Goal: Book appointment/travel/reservation

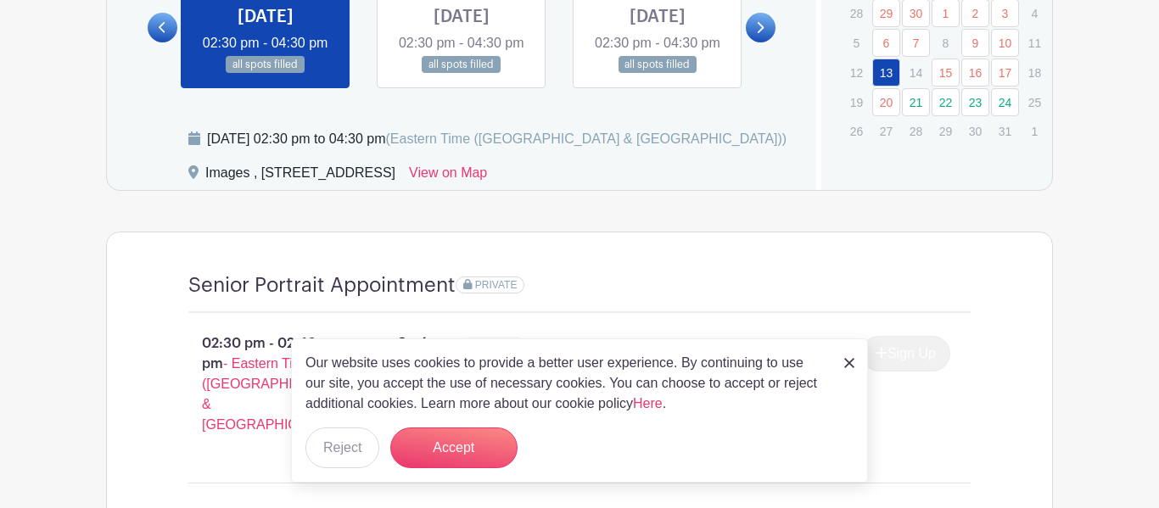
scroll to position [1043, 0]
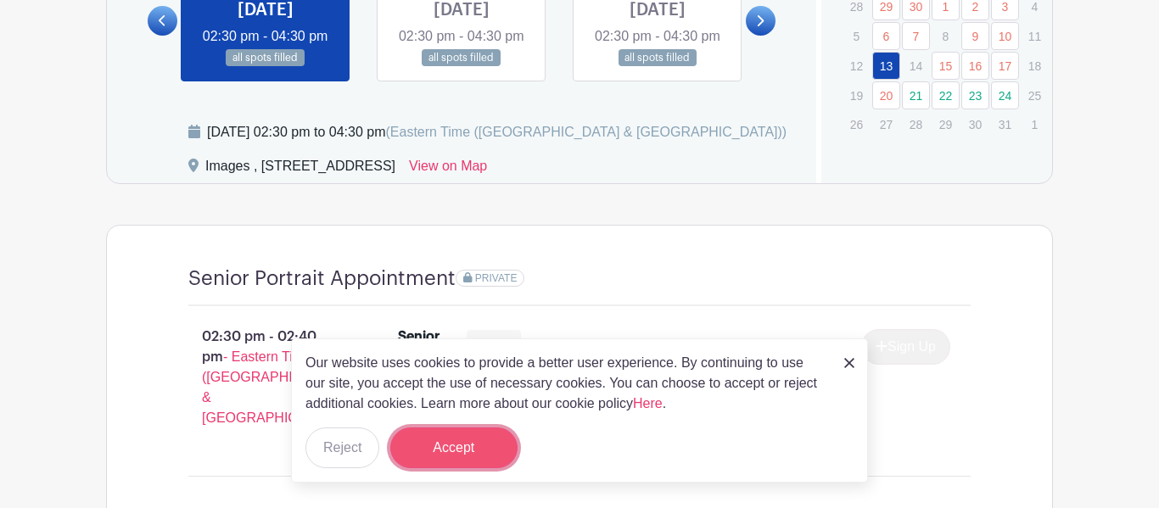
click at [463, 452] on button "Accept" at bounding box center [453, 448] width 127 height 41
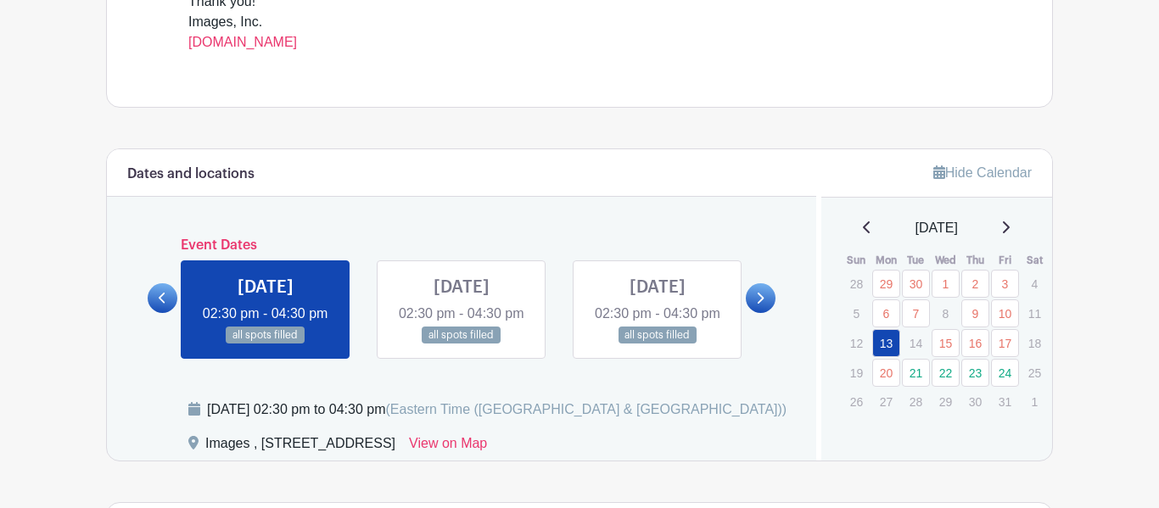
scroll to position [749, 0]
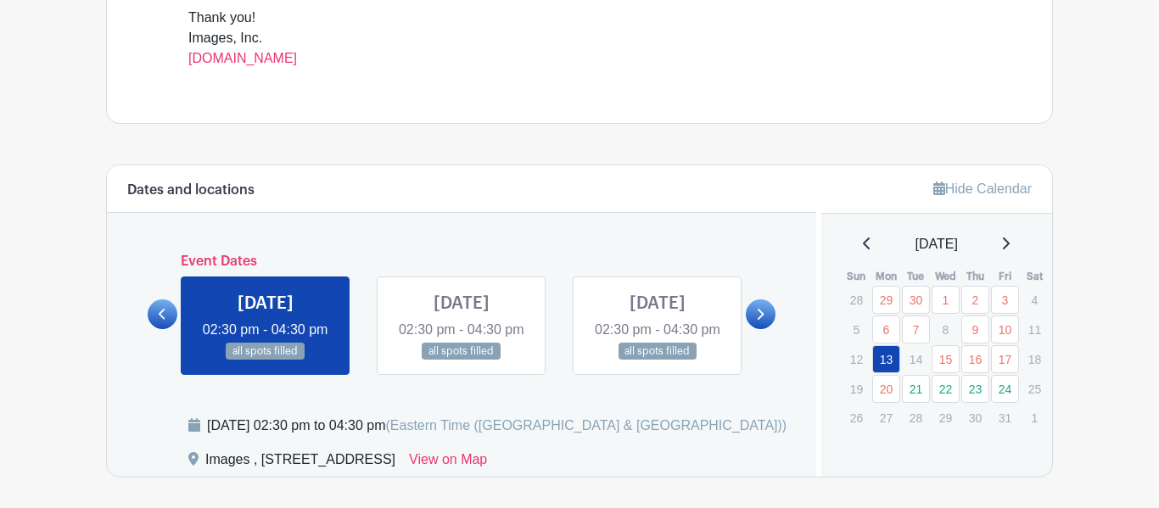
click at [462, 361] on link at bounding box center [462, 361] width 0 height 0
click at [762, 318] on link at bounding box center [761, 315] width 30 height 30
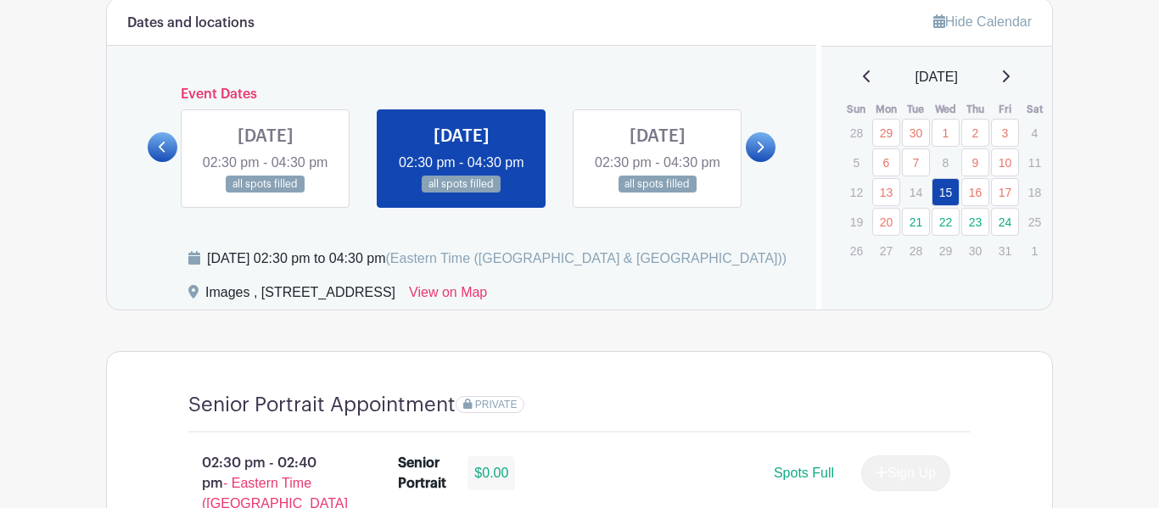
scroll to position [920, 0]
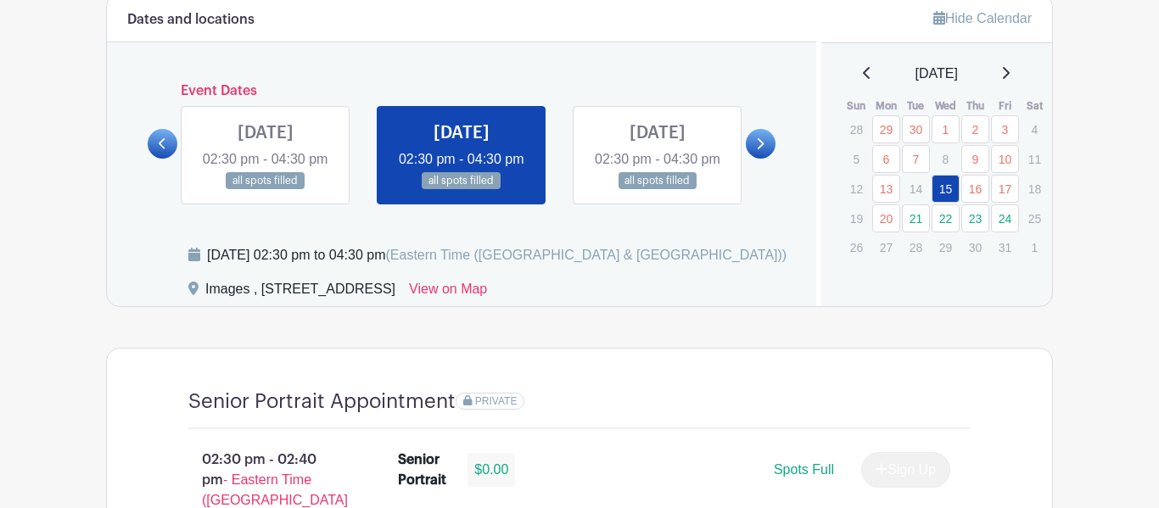
click at [753, 159] on link at bounding box center [761, 144] width 30 height 30
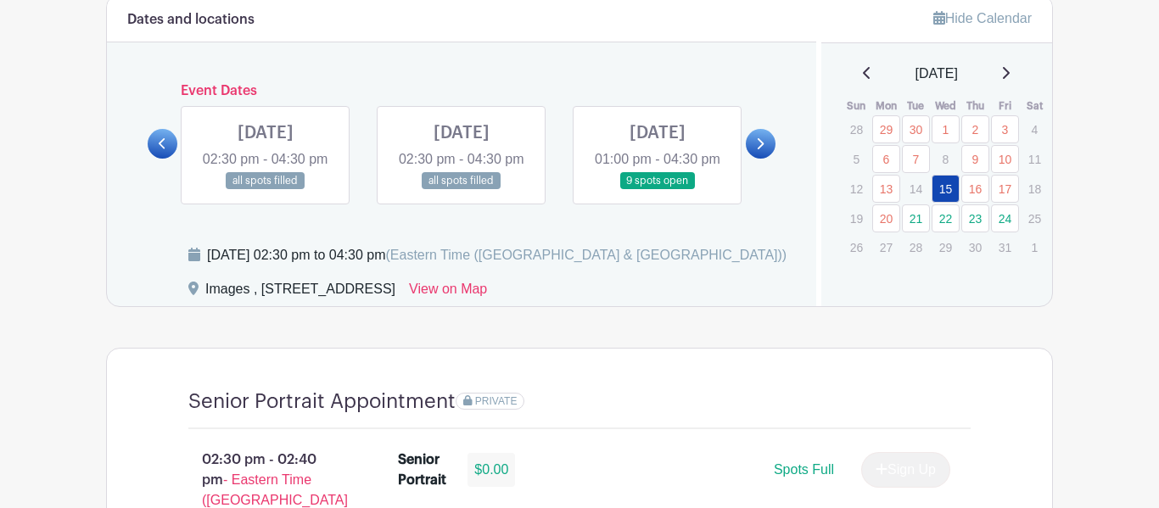
click at [658, 190] on link at bounding box center [658, 190] width 0 height 0
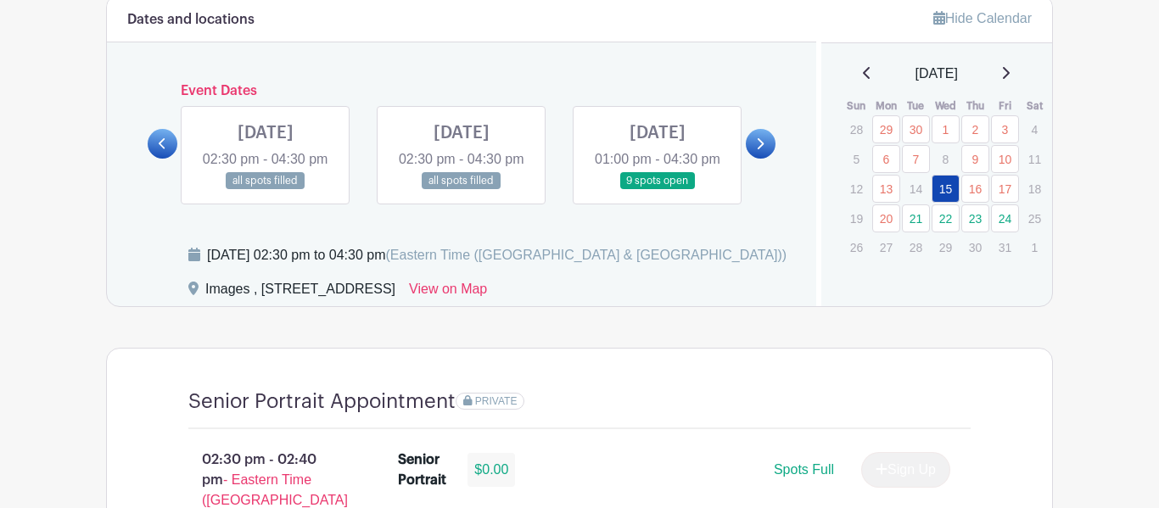
click at [658, 190] on link at bounding box center [658, 190] width 0 height 0
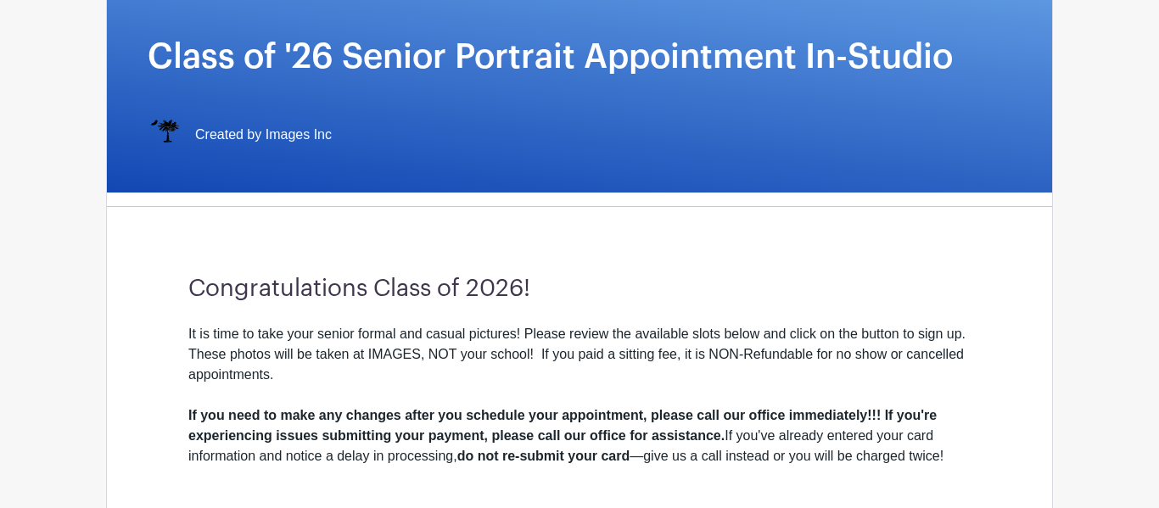
scroll to position [0, 0]
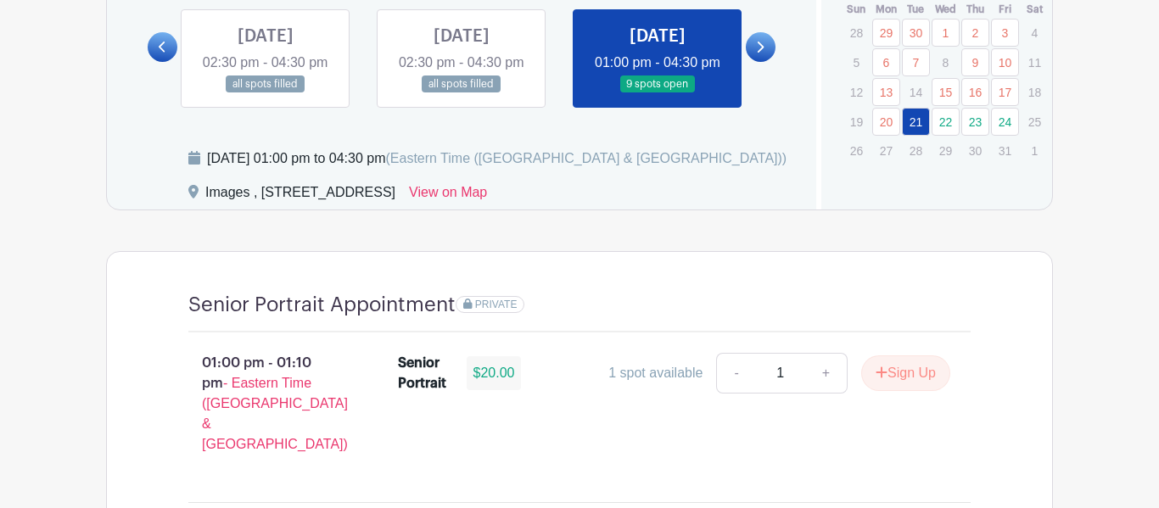
scroll to position [1015, 0]
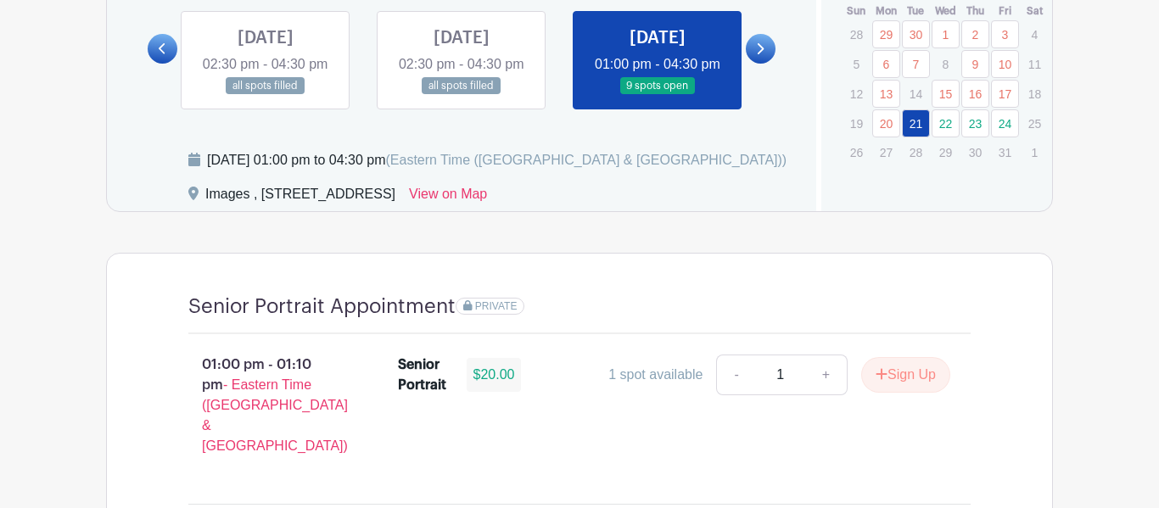
click at [658, 95] on link at bounding box center [658, 95] width 0 height 0
click at [756, 55] on icon at bounding box center [760, 48] width 8 height 13
click at [658, 95] on link at bounding box center [658, 95] width 0 height 0
click at [918, 121] on link "21" at bounding box center [916, 123] width 28 height 28
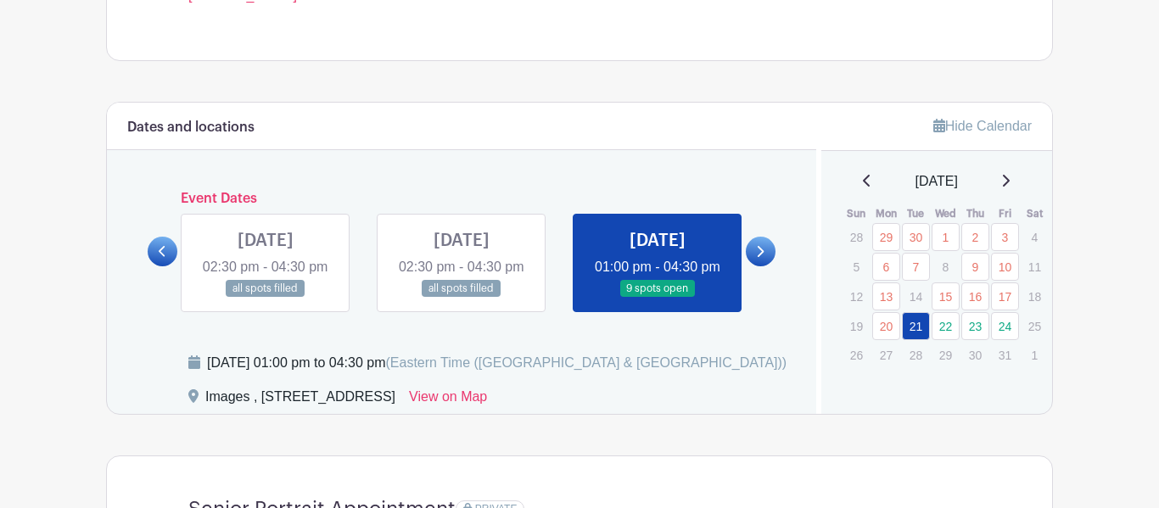
scroll to position [830, 0]
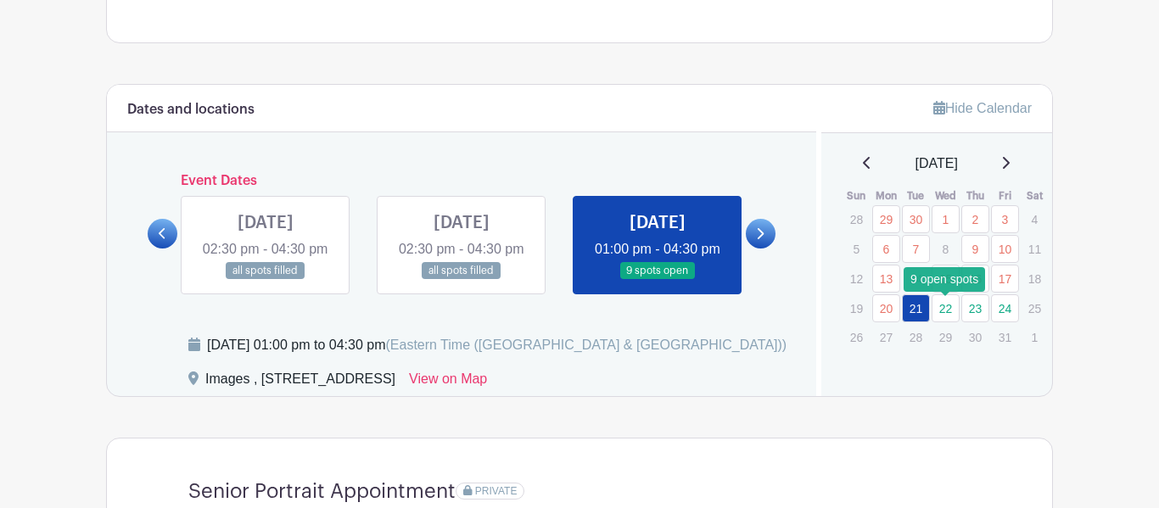
click at [948, 311] on link "22" at bounding box center [946, 308] width 28 height 28
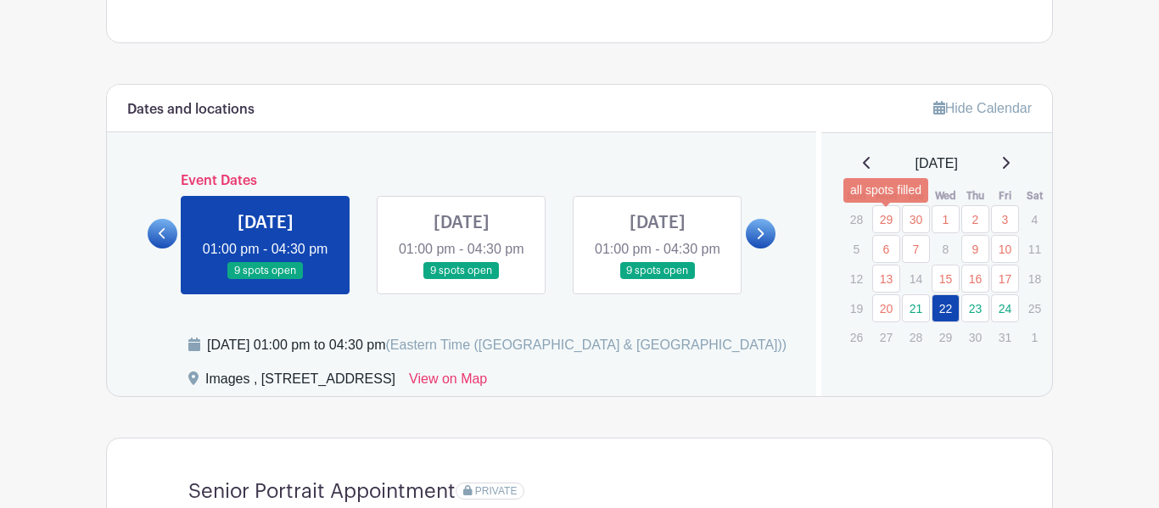
click at [886, 222] on link "29" at bounding box center [886, 219] width 28 height 28
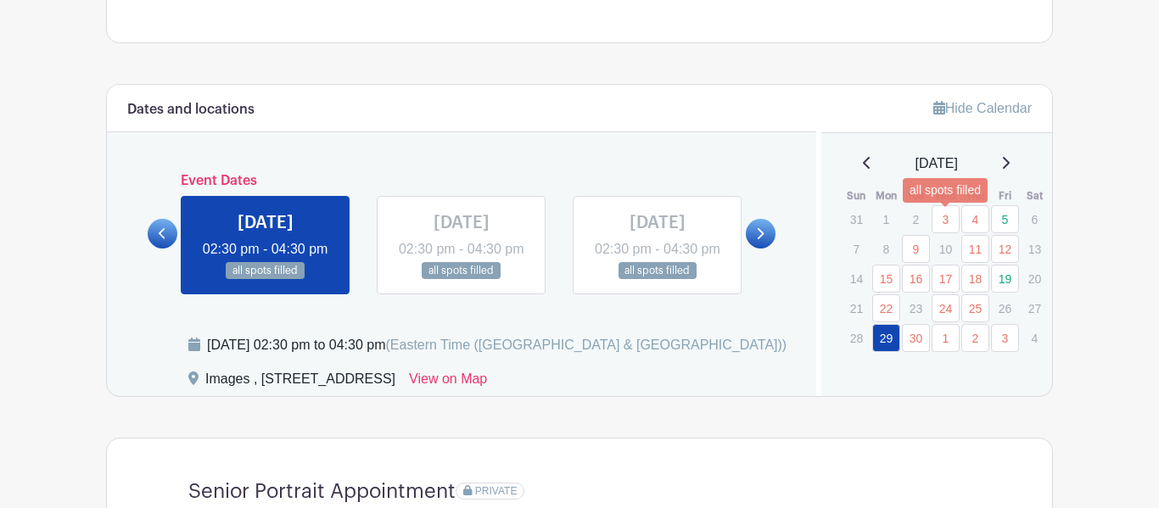
click at [946, 222] on link "3" at bounding box center [946, 219] width 28 height 28
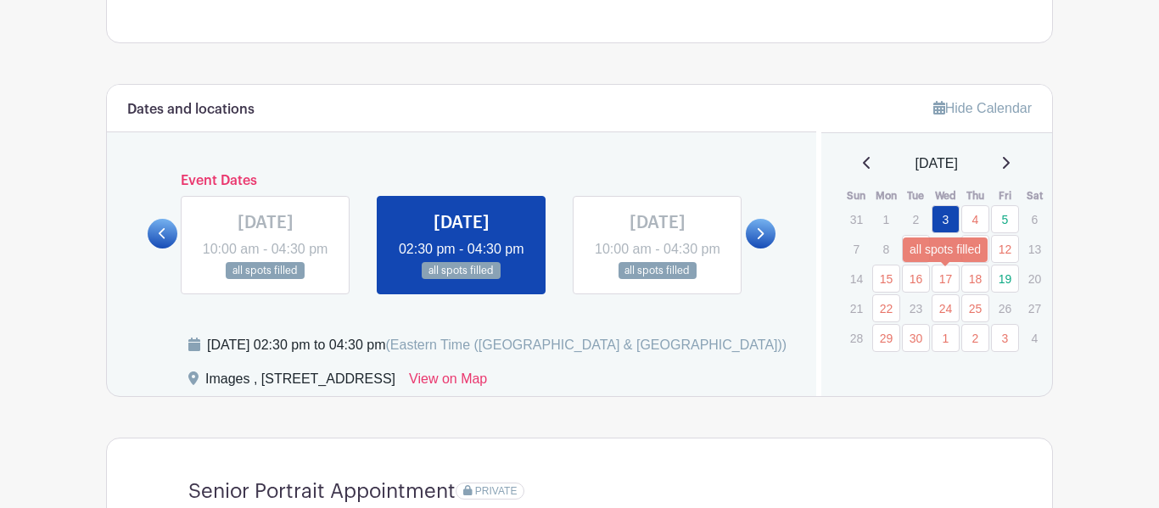
click at [947, 278] on link "17" at bounding box center [946, 279] width 28 height 28
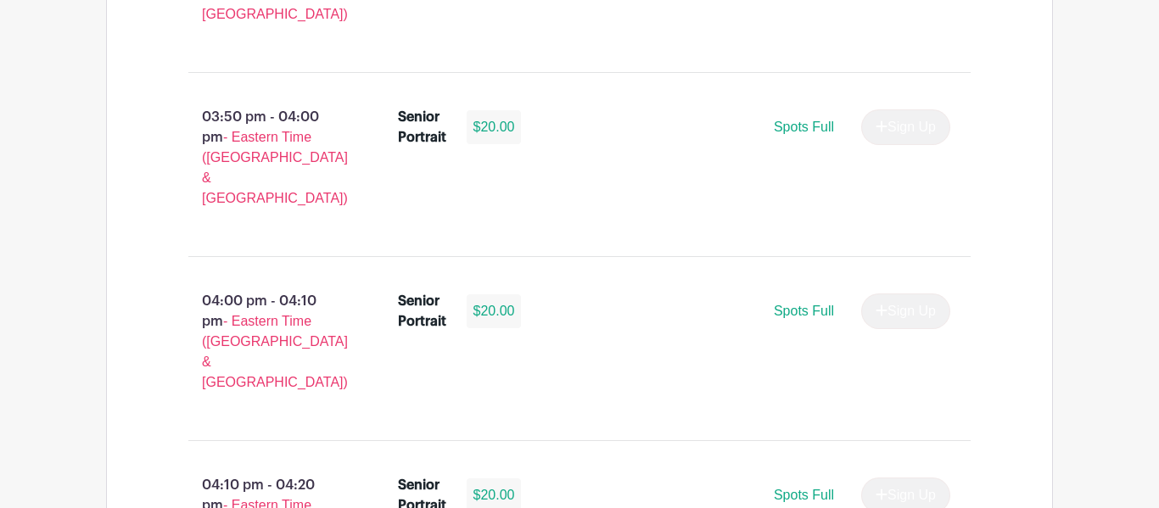
scroll to position [3033, 0]
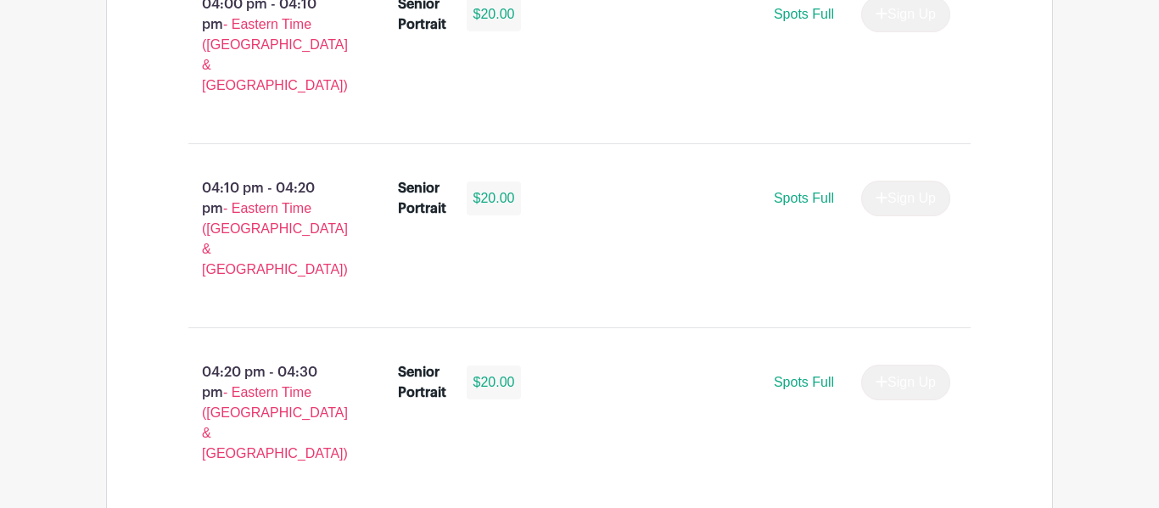
select select "3951"
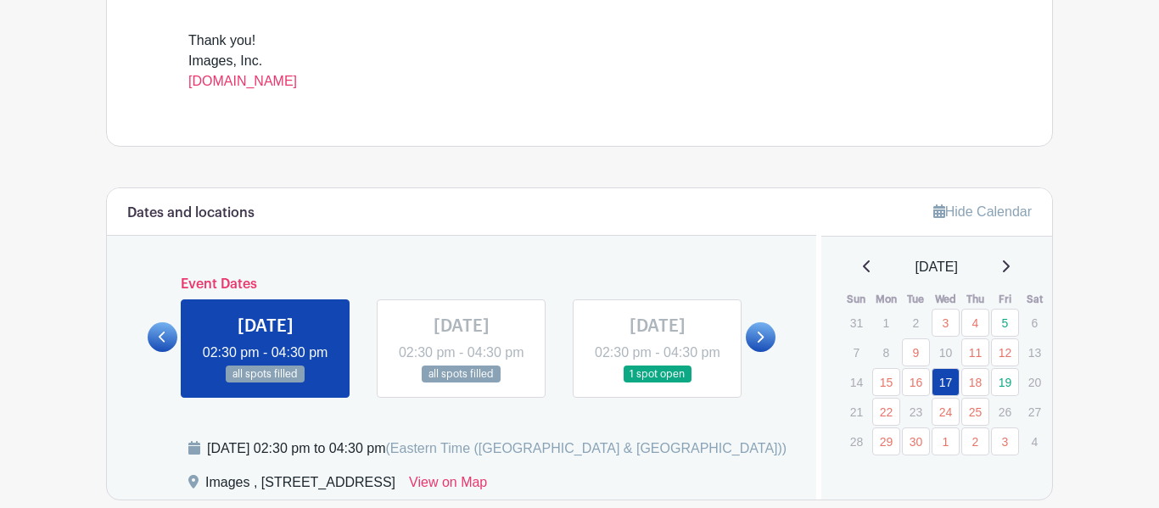
scroll to position [727, 0]
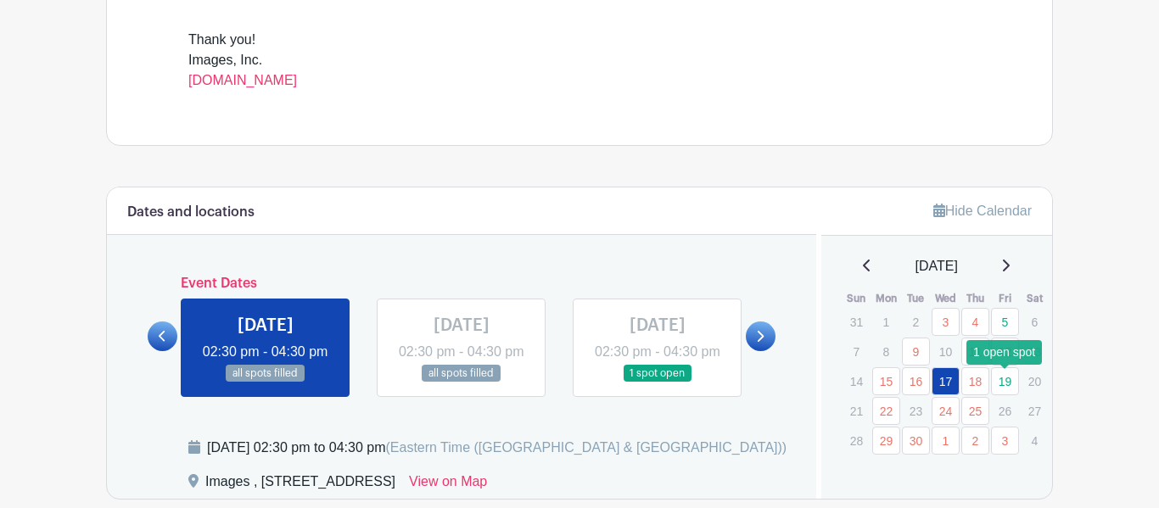
click at [1007, 384] on link "19" at bounding box center [1005, 381] width 28 height 28
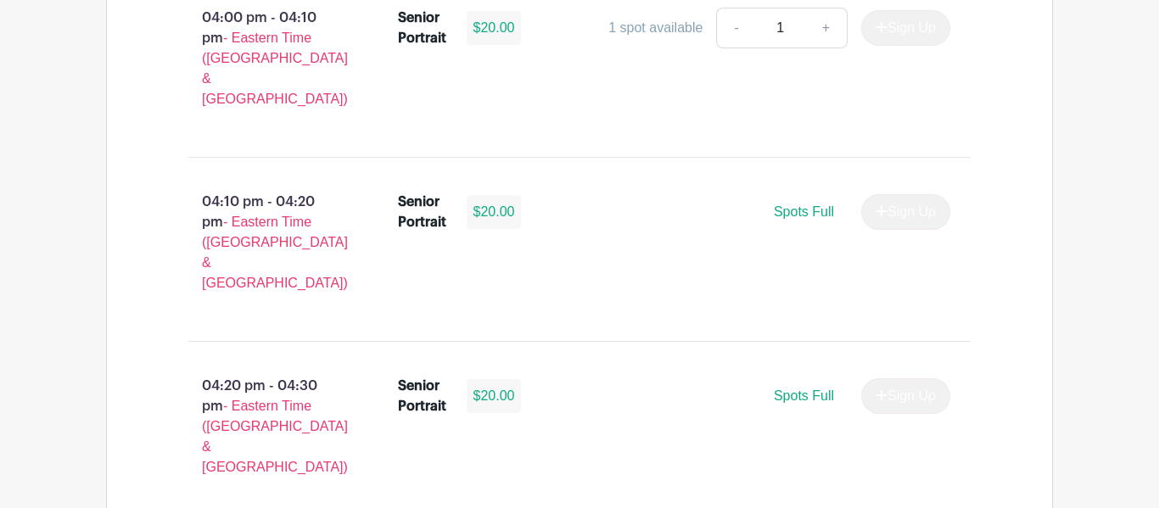
scroll to position [3033, 0]
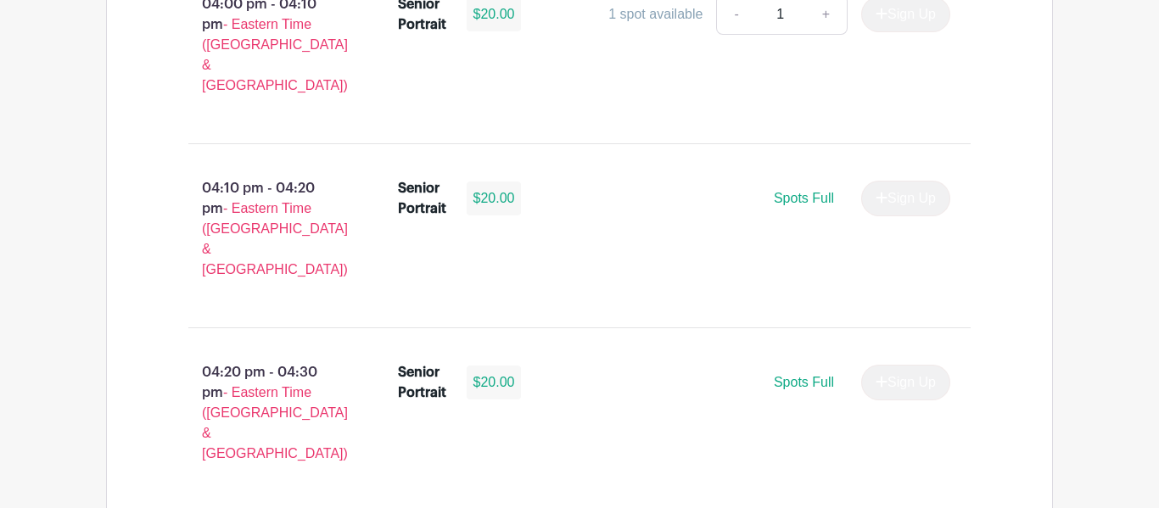
select select "3951"
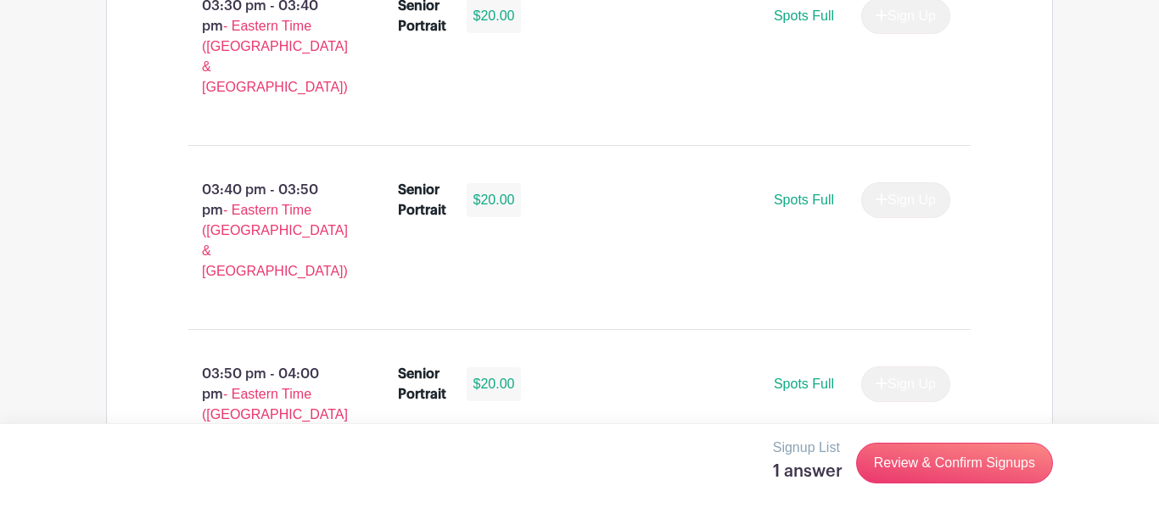
scroll to position [2456, 0]
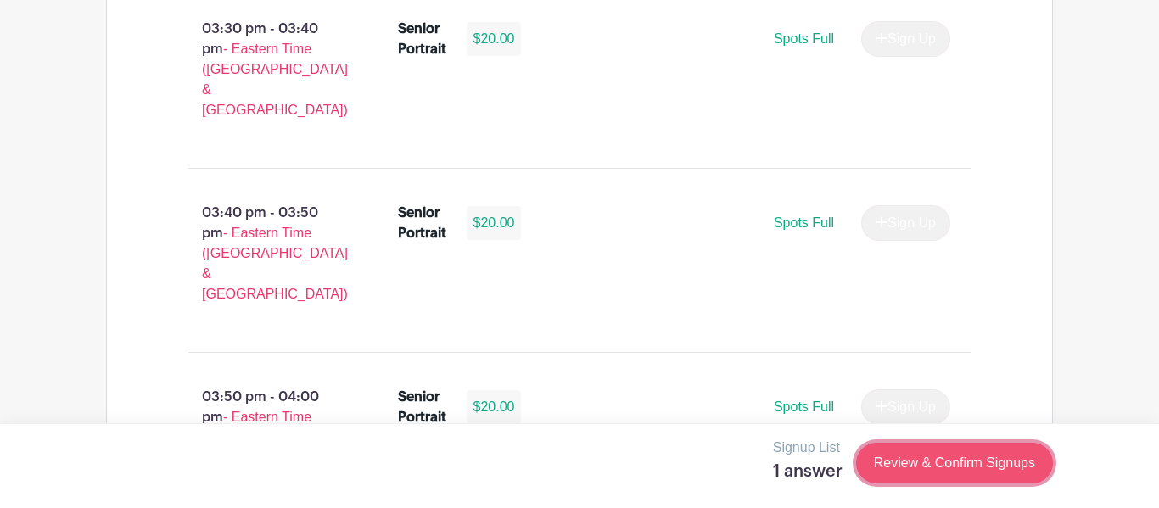
click at [945, 452] on link "Review & Confirm Signups" at bounding box center [954, 463] width 197 height 41
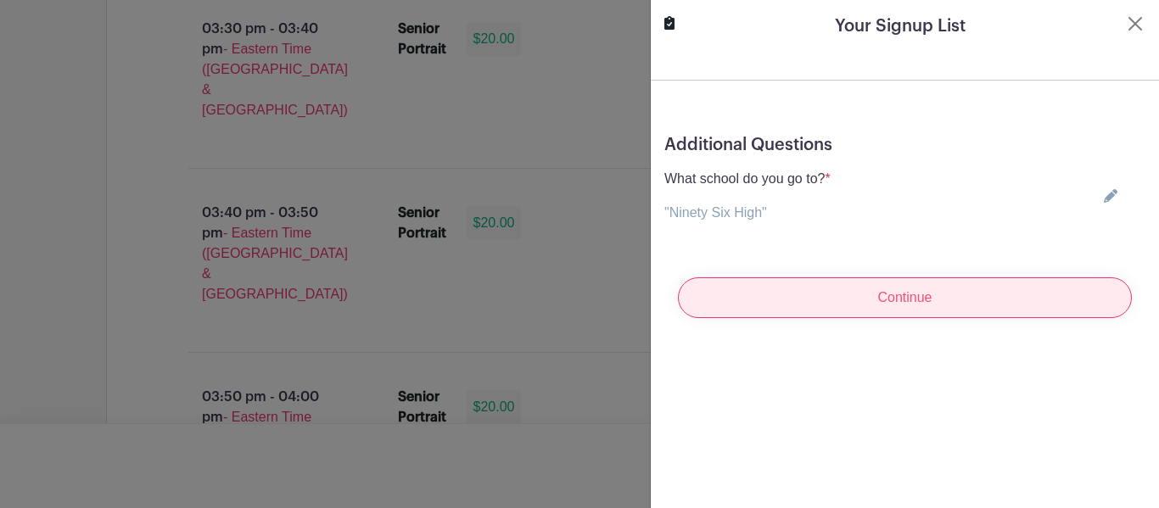
click at [828, 299] on input "Continue" at bounding box center [905, 298] width 454 height 41
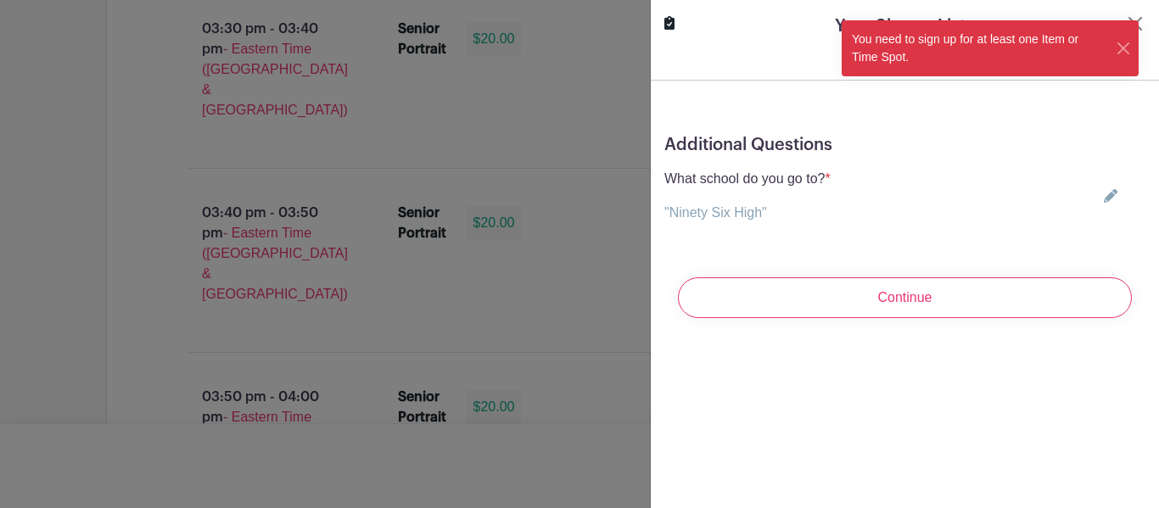
click at [1128, 27] on div "You need to sign up for at least one Item or Time Spot." at bounding box center [990, 48] width 297 height 56
click at [1121, 42] on button "Close" at bounding box center [1124, 49] width 16 height 18
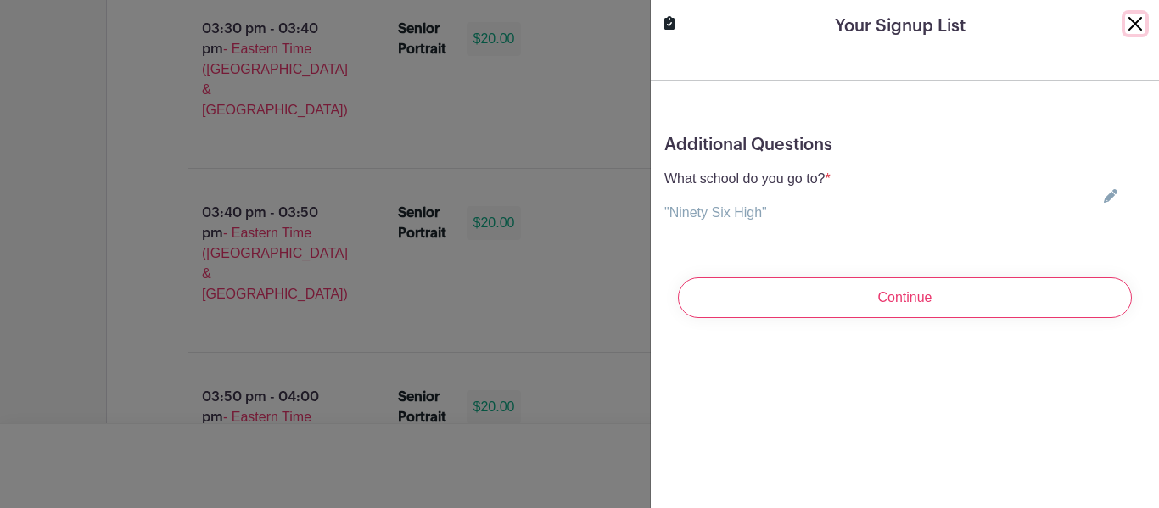
click at [1129, 25] on button "Close" at bounding box center [1135, 24] width 20 height 20
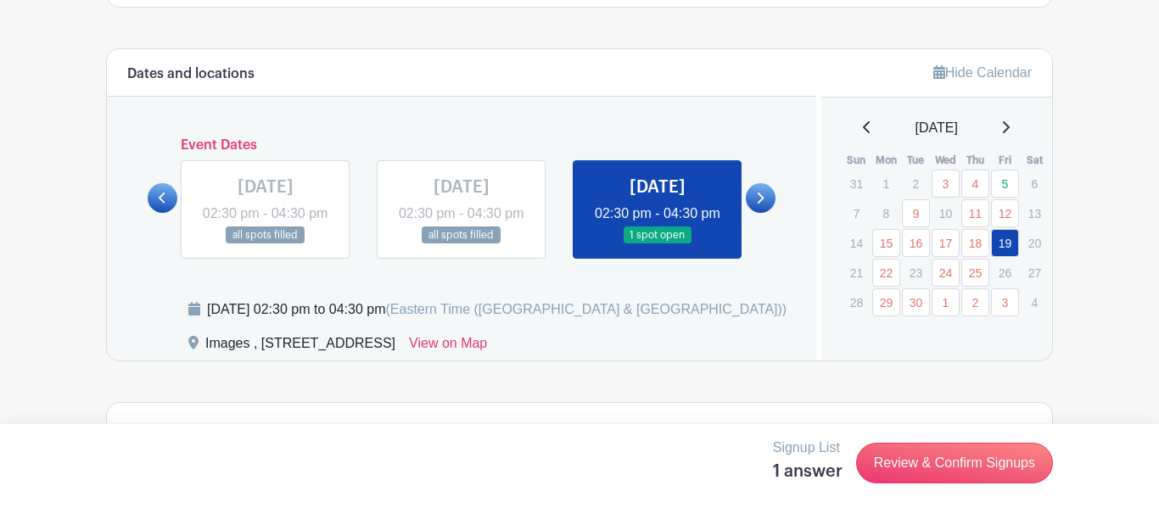
scroll to position [865, 0]
